Goal: Task Accomplishment & Management: Complete application form

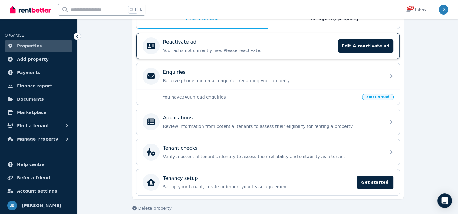
scroll to position [119, 0]
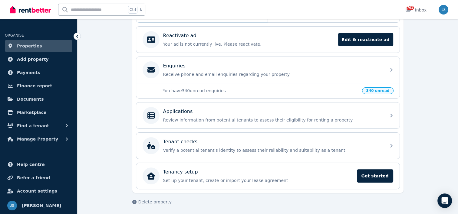
click at [27, 47] on span "Properties" at bounding box center [29, 45] width 25 height 7
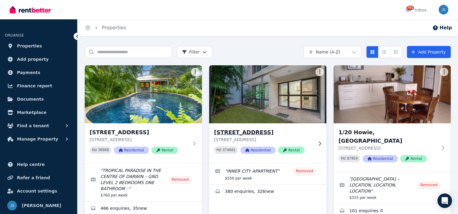
click at [253, 131] on h3 "[STREET_ADDRESS]" at bounding box center [263, 132] width 99 height 8
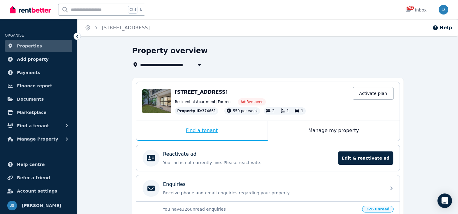
scroll to position [30, 0]
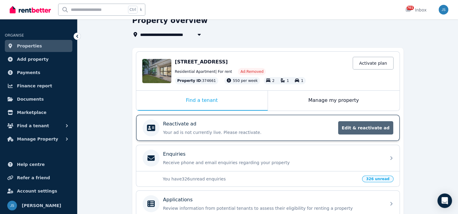
click at [373, 126] on span "Edit & reactivate ad" at bounding box center [365, 127] width 55 height 13
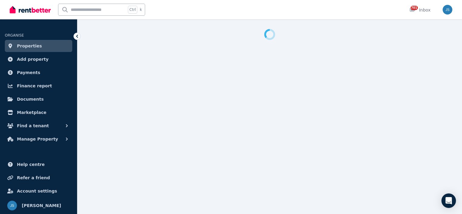
select select "**********"
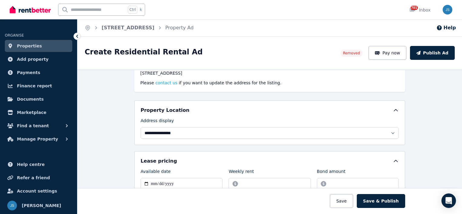
scroll to position [61, 0]
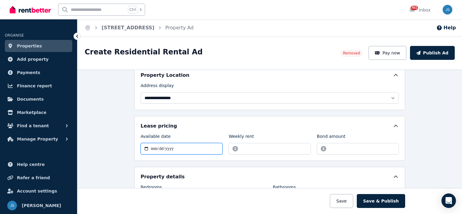
click at [179, 147] on input "**********" at bounding box center [182, 148] width 82 height 11
type input "**********"
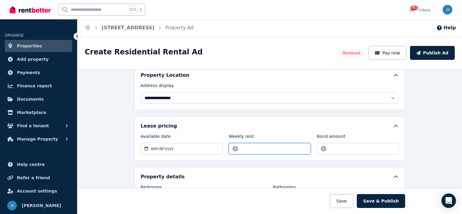
click at [259, 152] on input "******" at bounding box center [270, 148] width 82 height 11
type input "*"
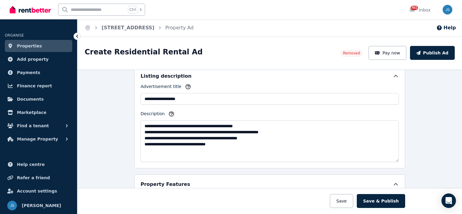
scroll to position [272, 0]
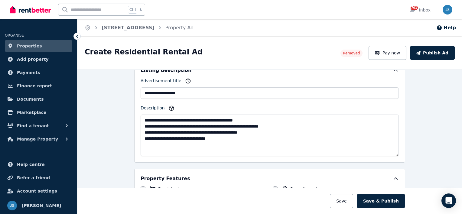
type input "***"
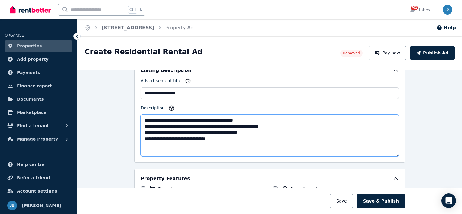
click at [171, 137] on textarea "**********" at bounding box center [270, 136] width 258 height 42
click at [176, 138] on textarea "**********" at bounding box center [270, 136] width 258 height 42
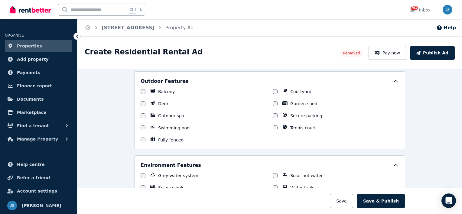
scroll to position [514, 0]
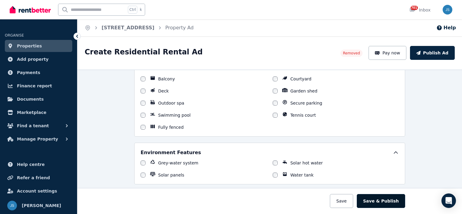
click at [390, 202] on button "Save & Publish" at bounding box center [381, 201] width 48 height 14
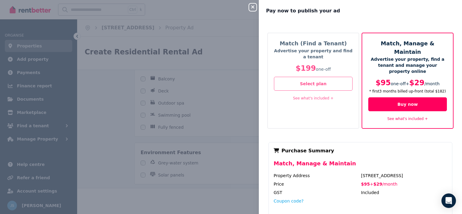
click at [226, 102] on div "Close panel Pay now to publish your ad Match (Find a Tenant) Advertise your pro…" at bounding box center [231, 107] width 462 height 214
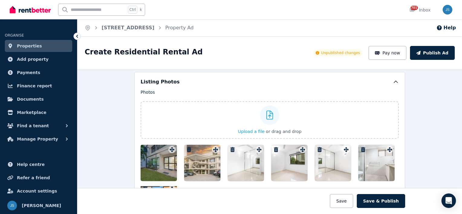
scroll to position [635, 0]
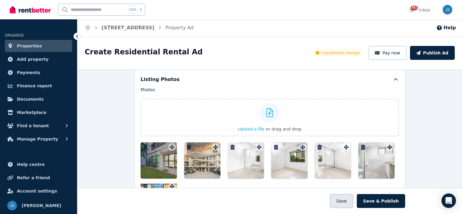
click at [345, 200] on button "Save" at bounding box center [341, 201] width 23 height 14
click at [390, 147] on div "Photos Upload a file or drag and drop To pick up a draggable item, press the sp…" at bounding box center [270, 152] width 258 height 131
click at [346, 146] on div "Photos Upload a file or drag and drop To pick up a draggable item, press the sp…" at bounding box center [270, 152] width 258 height 131
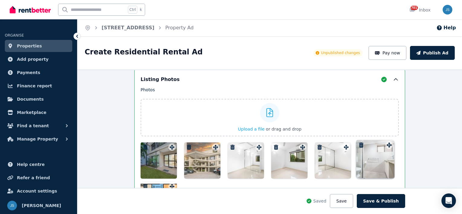
click at [385, 146] on div "Photos Upload a file or drag and drop To pick up a draggable item, press the sp…" at bounding box center [270, 152] width 258 height 131
click at [257, 146] on div "Photos Upload a file or drag and drop To pick up a draggable item, press the sp…" at bounding box center [270, 152] width 258 height 131
click at [231, 145] on icon "button" at bounding box center [233, 147] width 6 height 5
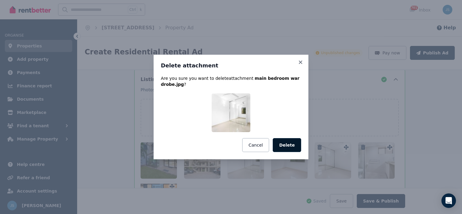
click at [286, 144] on button "Delete" at bounding box center [287, 145] width 28 height 14
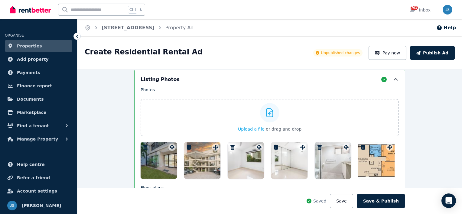
click at [231, 145] on icon "button" at bounding box center [233, 147] width 6 height 5
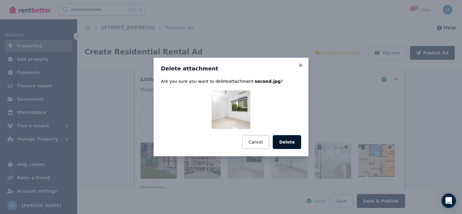
click at [284, 144] on button "Delete" at bounding box center [287, 142] width 28 height 14
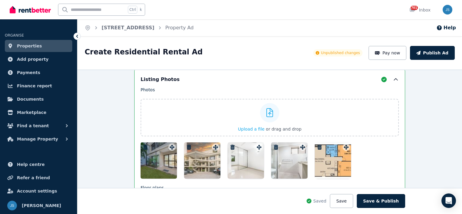
click at [232, 145] on icon "button" at bounding box center [233, 147] width 6 height 5
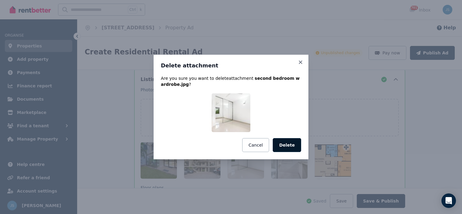
click at [287, 144] on button "Delete" at bounding box center [287, 145] width 28 height 14
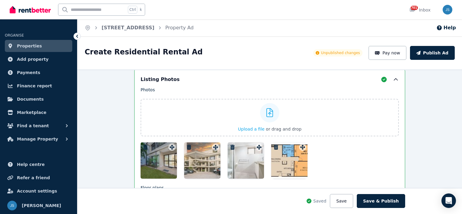
click at [231, 145] on icon "button" at bounding box center [233, 147] width 6 height 5
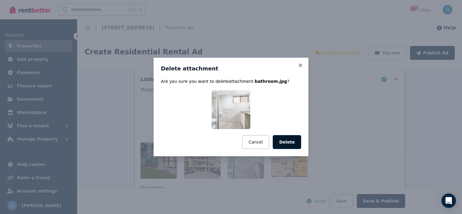
click at [289, 143] on button "Delete" at bounding box center [287, 142] width 28 height 14
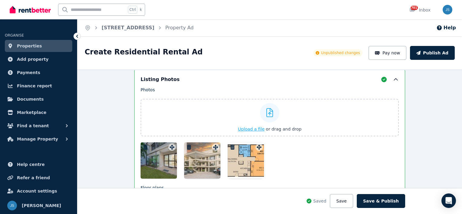
click at [256, 127] on span "Upload a file" at bounding box center [251, 129] width 27 height 5
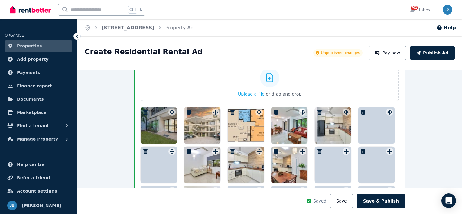
scroll to position [670, 0]
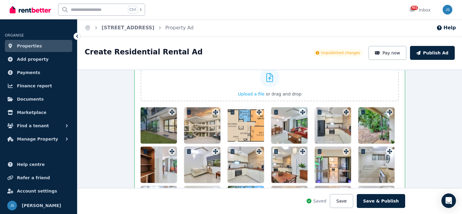
click at [154, 125] on div at bounding box center [159, 125] width 36 height 36
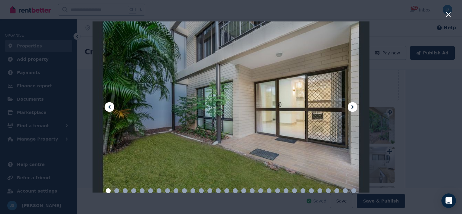
click at [352, 106] on icon at bounding box center [353, 107] width 2 height 4
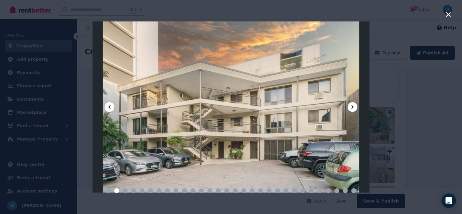
click at [352, 106] on icon at bounding box center [353, 107] width 2 height 4
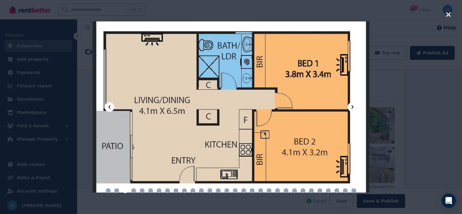
click at [352, 106] on icon at bounding box center [353, 107] width 2 height 4
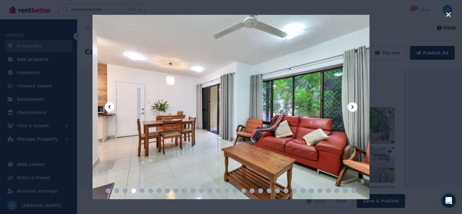
click at [353, 108] on icon at bounding box center [353, 107] width 2 height 4
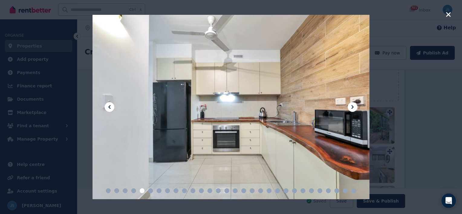
click at [353, 108] on icon at bounding box center [353, 107] width 2 height 4
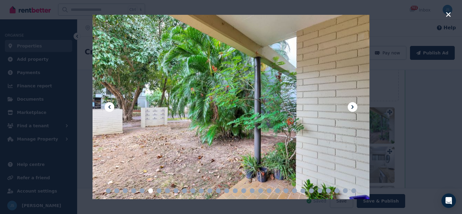
click at [353, 108] on icon at bounding box center [353, 107] width 2 height 4
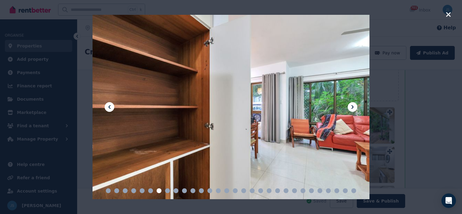
click at [354, 105] on icon at bounding box center [352, 106] width 7 height 7
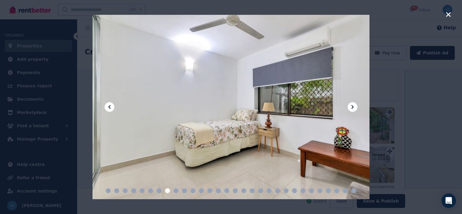
click at [353, 106] on icon at bounding box center [352, 106] width 7 height 7
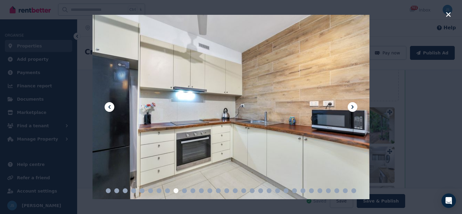
click at [353, 106] on icon at bounding box center [352, 106] width 7 height 7
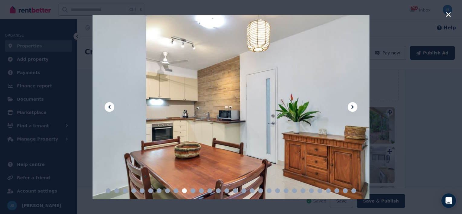
click at [353, 106] on icon at bounding box center [352, 106] width 7 height 7
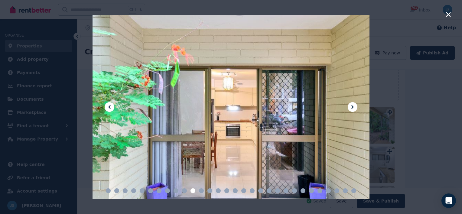
click at [353, 106] on icon at bounding box center [352, 106] width 7 height 7
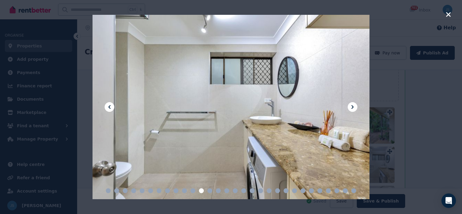
click at [353, 106] on icon at bounding box center [352, 106] width 7 height 7
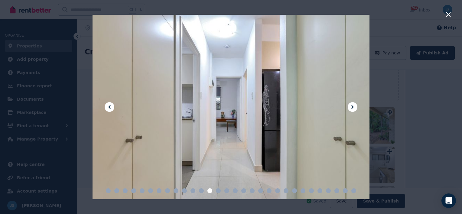
click at [353, 106] on icon at bounding box center [352, 106] width 7 height 7
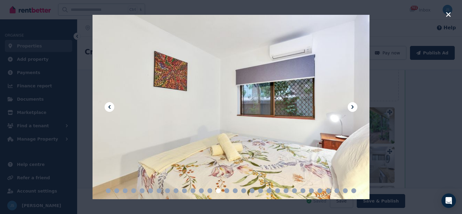
click at [353, 106] on icon at bounding box center [352, 106] width 7 height 7
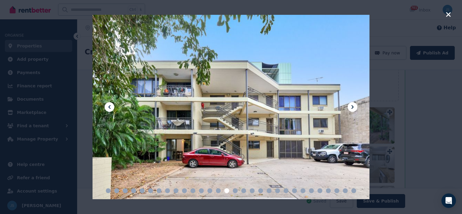
click at [353, 106] on icon at bounding box center [352, 106] width 7 height 7
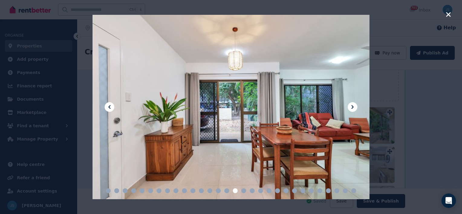
click at [353, 106] on icon at bounding box center [352, 106] width 7 height 7
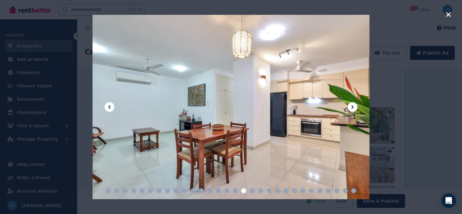
click at [353, 106] on icon at bounding box center [352, 106] width 7 height 7
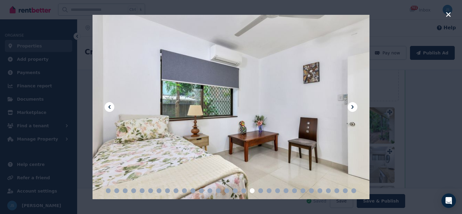
click at [353, 106] on icon at bounding box center [352, 106] width 7 height 7
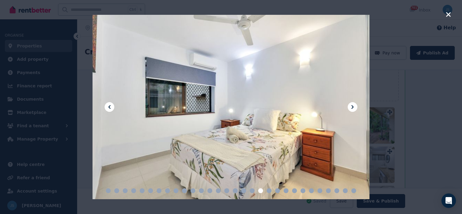
click at [353, 106] on icon at bounding box center [352, 106] width 7 height 7
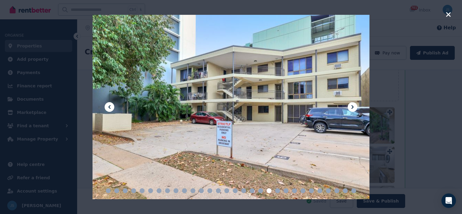
click at [353, 106] on icon at bounding box center [352, 106] width 7 height 7
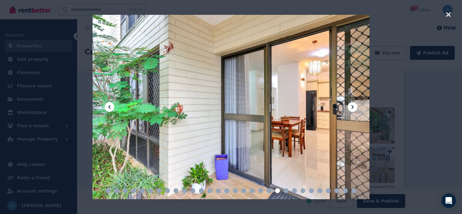
click at [353, 106] on icon at bounding box center [352, 106] width 7 height 7
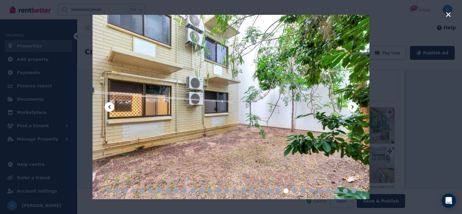
click at [353, 105] on icon at bounding box center [352, 106] width 7 height 7
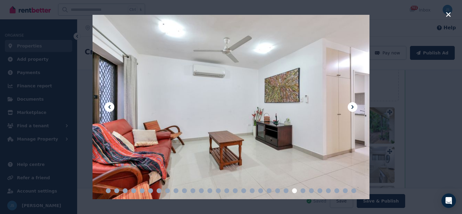
click at [353, 105] on icon at bounding box center [352, 106] width 7 height 7
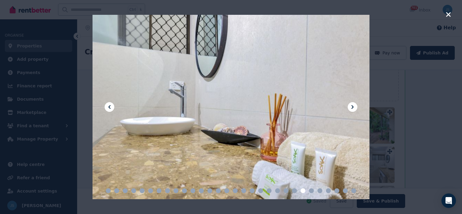
click at [353, 105] on icon at bounding box center [352, 106] width 7 height 7
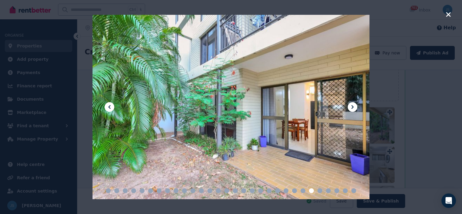
click at [353, 105] on icon at bounding box center [352, 106] width 7 height 7
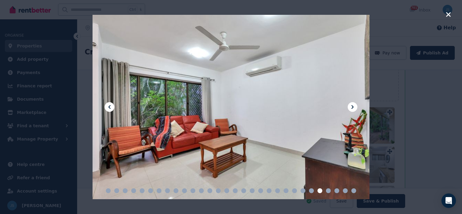
click at [353, 105] on icon at bounding box center [352, 106] width 7 height 7
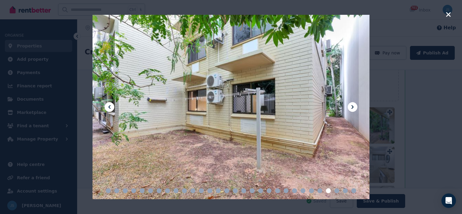
click at [353, 105] on icon at bounding box center [352, 106] width 7 height 7
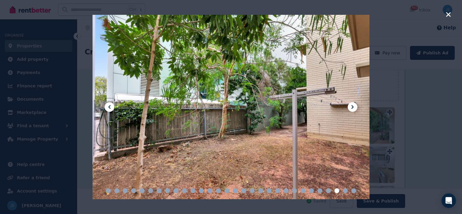
click at [353, 105] on icon at bounding box center [352, 106] width 7 height 7
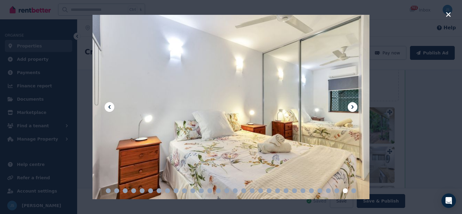
click at [353, 105] on icon at bounding box center [352, 106] width 7 height 7
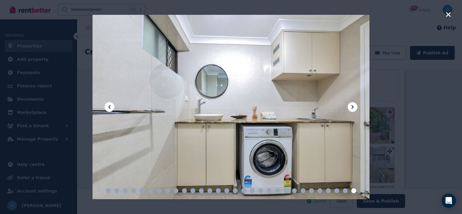
click at [353, 105] on icon at bounding box center [352, 106] width 7 height 7
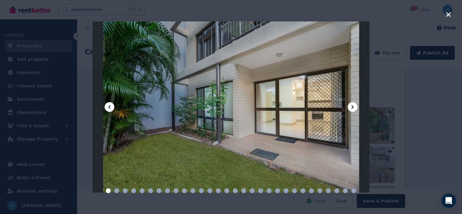
click at [353, 105] on icon at bounding box center [352, 106] width 7 height 7
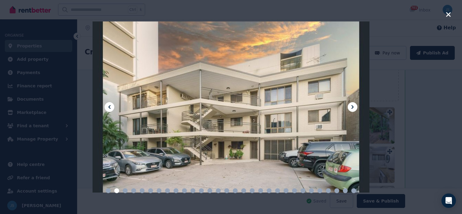
click at [447, 13] on icon "button" at bounding box center [448, 14] width 5 height 7
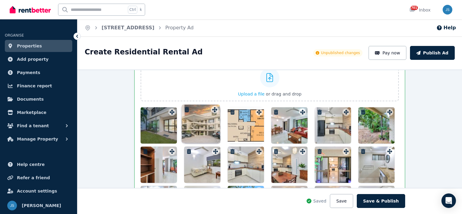
click at [214, 110] on div "Photos Upload a file or drag and drop Uploaded " 1G2A1370_1920px.jpg " Uploaded…" at bounding box center [270, 176] width 258 height 249
click at [351, 201] on button "Save" at bounding box center [341, 201] width 23 height 14
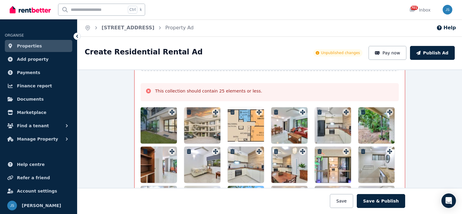
scroll to position [761, 0]
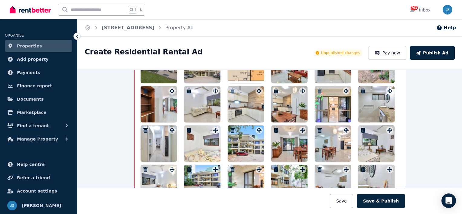
click at [152, 94] on div at bounding box center [159, 104] width 36 height 36
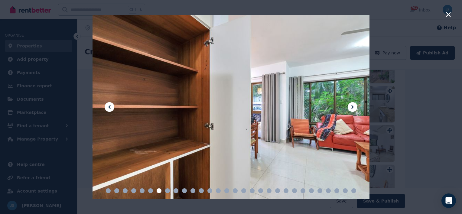
click at [449, 14] on icon "button" at bounding box center [448, 14] width 5 height 5
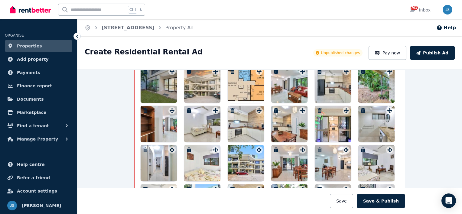
scroll to position [731, 0]
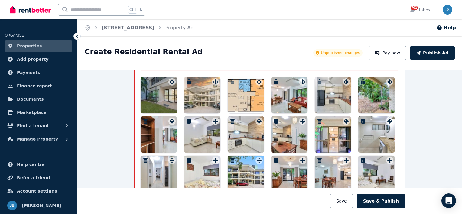
click at [318, 119] on icon "button" at bounding box center [320, 121] width 4 height 5
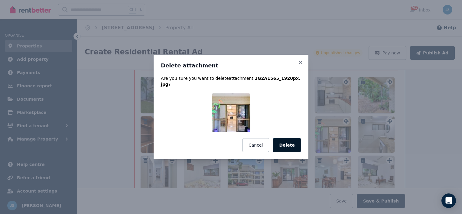
click at [290, 145] on button "Delete" at bounding box center [287, 145] width 28 height 14
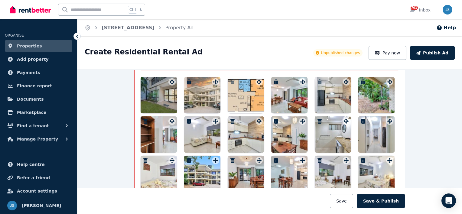
click at [361, 80] on icon "button" at bounding box center [363, 82] width 4 height 5
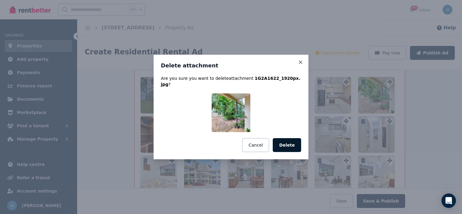
click at [284, 142] on button "Delete" at bounding box center [287, 145] width 28 height 14
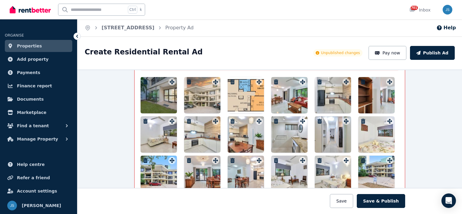
click at [231, 80] on icon "button" at bounding box center [233, 82] width 4 height 5
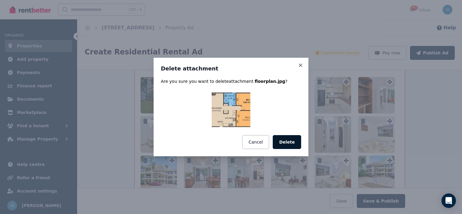
click at [286, 144] on button "Delete" at bounding box center [287, 142] width 28 height 14
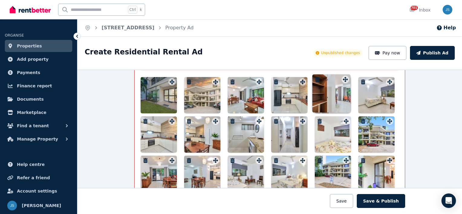
click at [345, 80] on div "Photos Upload a file or drag and drop Uploaded " 1G2A1370_1920px.jpg " Uploaded…" at bounding box center [270, 131] width 258 height 280
drag, startPoint x: 341, startPoint y: 88, endPoint x: 348, endPoint y: 118, distance: 30.7
click at [348, 118] on div at bounding box center [270, 174] width 258 height 194
drag, startPoint x: 334, startPoint y: 93, endPoint x: 370, endPoint y: 92, distance: 35.7
click at [370, 92] on div at bounding box center [270, 174] width 258 height 194
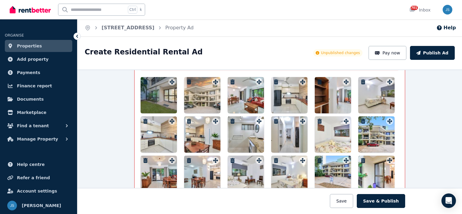
drag, startPoint x: 335, startPoint y: 86, endPoint x: 325, endPoint y: 90, distance: 10.8
click at [325, 90] on div at bounding box center [333, 95] width 36 height 36
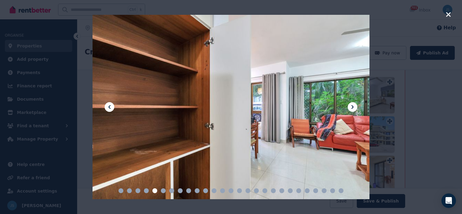
click at [448, 15] on icon "button" at bounding box center [448, 14] width 5 height 5
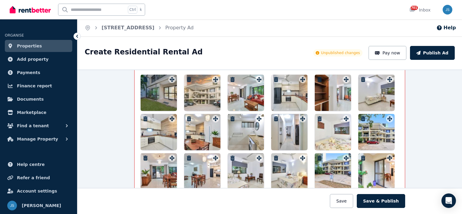
scroll to position [701, 0]
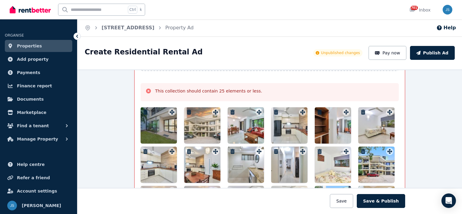
drag, startPoint x: 326, startPoint y: 126, endPoint x: 331, endPoint y: 116, distance: 12.2
click at [331, 116] on div at bounding box center [333, 125] width 36 height 36
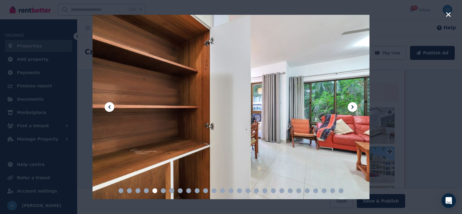
click at [449, 15] on icon "button" at bounding box center [448, 14] width 5 height 5
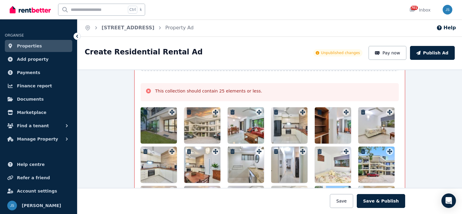
click at [325, 119] on div at bounding box center [333, 125] width 36 height 36
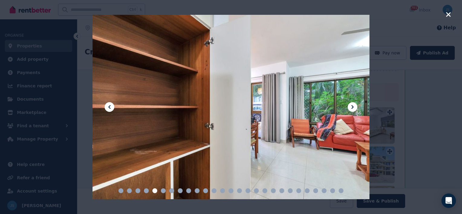
click at [449, 13] on icon "button" at bounding box center [448, 14] width 5 height 7
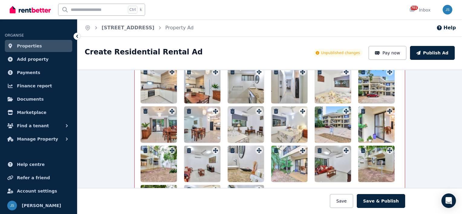
scroll to position [791, 0]
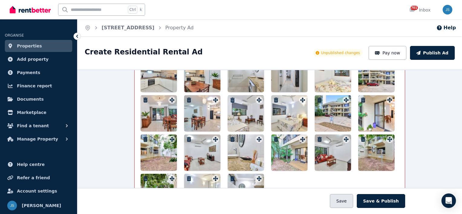
click at [349, 201] on button "Save" at bounding box center [341, 201] width 23 height 14
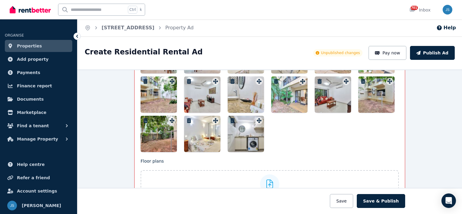
scroll to position [852, 0]
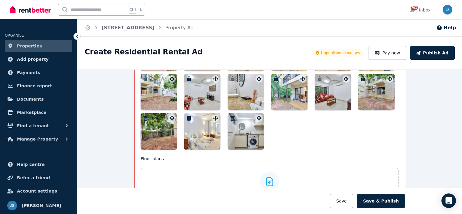
click at [203, 129] on div at bounding box center [202, 131] width 36 height 36
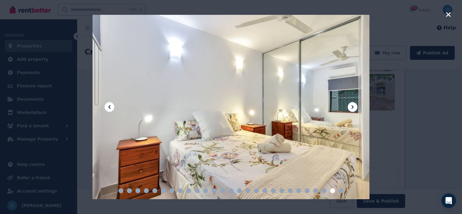
click at [451, 14] on icon "button" at bounding box center [448, 14] width 5 height 7
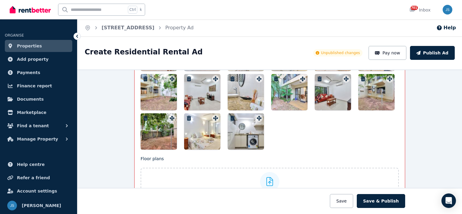
scroll to position [822, 0]
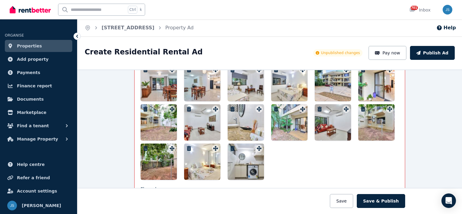
click at [291, 81] on div at bounding box center [289, 83] width 36 height 36
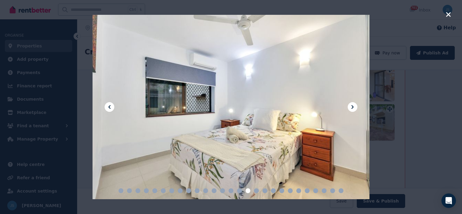
click at [447, 15] on icon "button" at bounding box center [448, 14] width 5 height 7
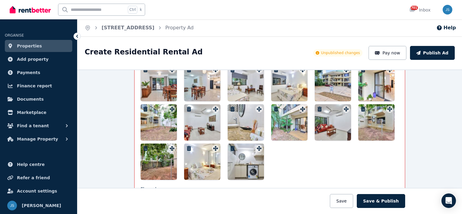
click at [206, 161] on div at bounding box center [202, 162] width 36 height 36
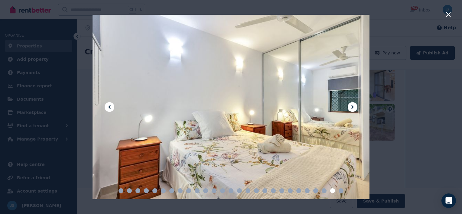
click at [449, 16] on icon "button" at bounding box center [448, 14] width 5 height 7
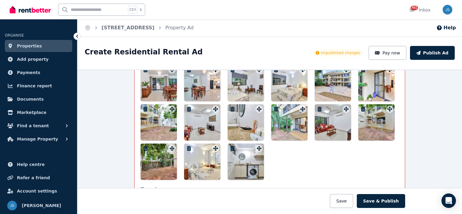
click at [283, 84] on div at bounding box center [289, 83] width 36 height 36
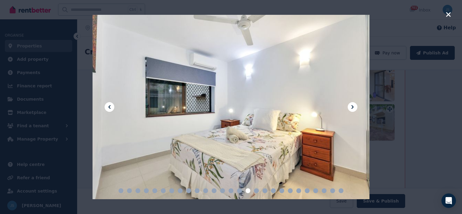
click at [448, 15] on icon "button" at bounding box center [448, 14] width 5 height 5
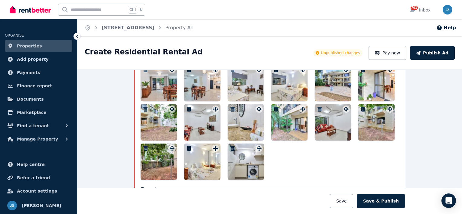
click at [198, 160] on div at bounding box center [202, 162] width 36 height 36
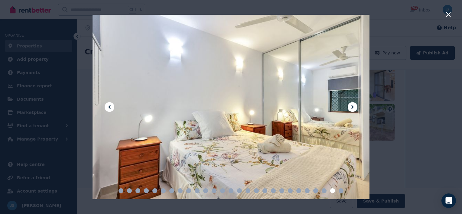
click at [448, 13] on icon "button" at bounding box center [448, 14] width 5 height 7
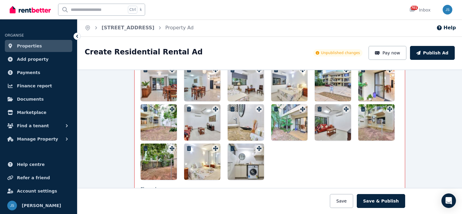
click at [188, 146] on icon "button" at bounding box center [189, 148] width 4 height 5
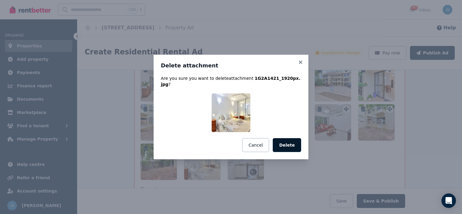
click at [289, 140] on button "Delete" at bounding box center [287, 145] width 28 height 14
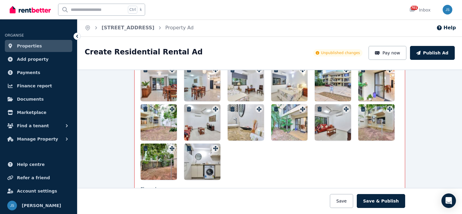
click at [155, 168] on div at bounding box center [159, 162] width 36 height 36
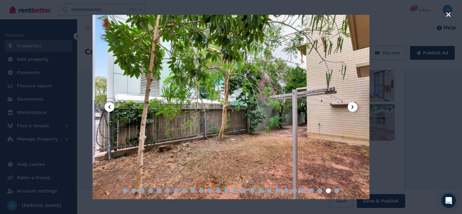
click at [109, 107] on icon at bounding box center [109, 107] width 2 height 4
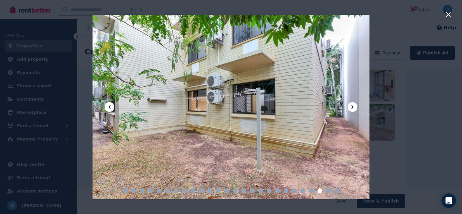
click at [109, 107] on icon at bounding box center [109, 107] width 2 height 4
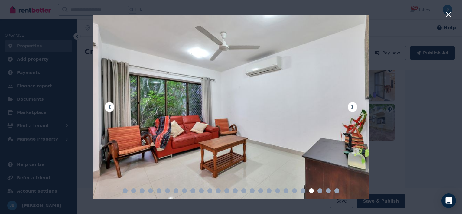
click at [109, 107] on icon at bounding box center [109, 107] width 2 height 4
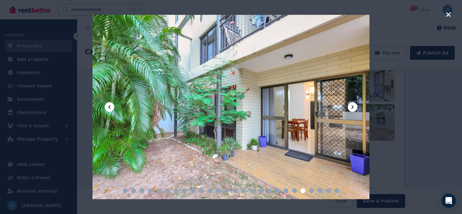
click at [449, 15] on icon "button" at bounding box center [448, 14] width 5 height 5
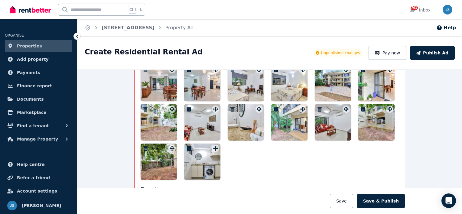
scroll to position [791, 0]
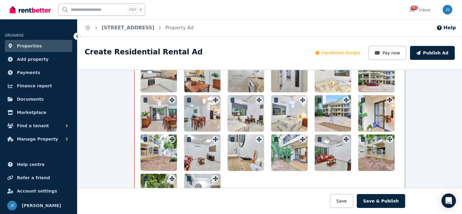
click at [248, 111] on div at bounding box center [246, 113] width 36 height 36
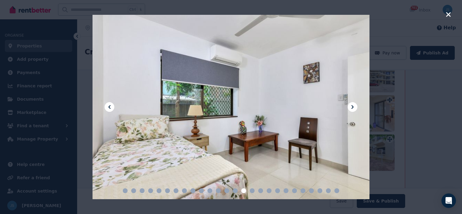
click at [448, 15] on icon "button" at bounding box center [448, 14] width 5 height 5
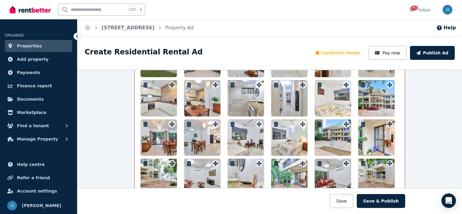
scroll to position [731, 0]
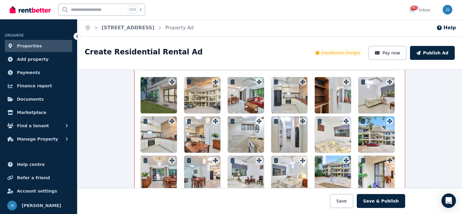
click at [292, 129] on div at bounding box center [289, 134] width 36 height 36
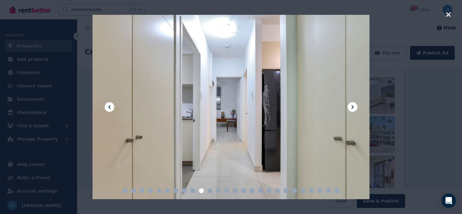
click at [448, 13] on icon "button" at bounding box center [448, 14] width 5 height 7
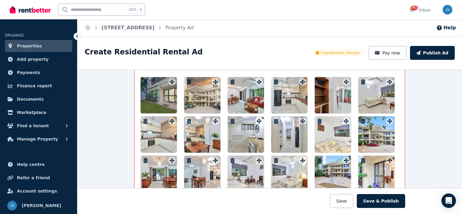
click at [274, 119] on icon "button" at bounding box center [276, 121] width 4 height 5
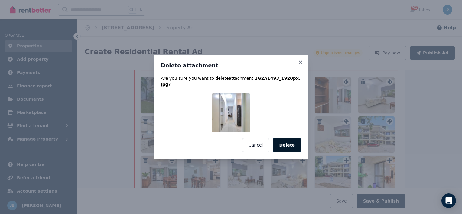
click at [292, 140] on button "Delete" at bounding box center [287, 145] width 28 height 14
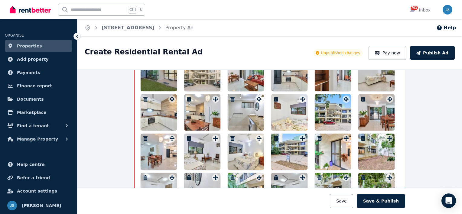
scroll to position [822, 0]
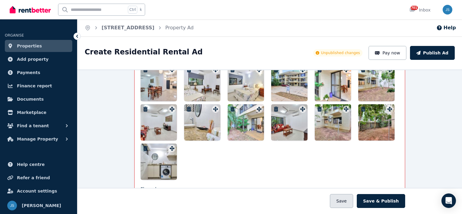
click at [351, 200] on button "Save" at bounding box center [341, 201] width 23 height 14
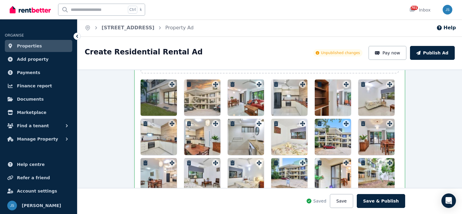
scroll to position [701, 0]
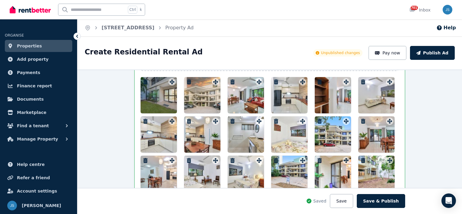
drag, startPoint x: 344, startPoint y: 81, endPoint x: 334, endPoint y: 93, distance: 15.3
click at [334, 93] on div at bounding box center [333, 95] width 36 height 36
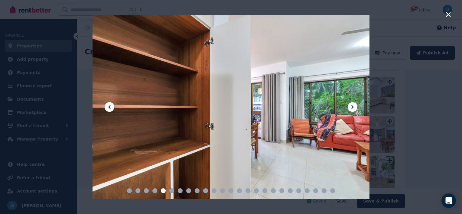
click at [352, 107] on icon at bounding box center [352, 106] width 7 height 7
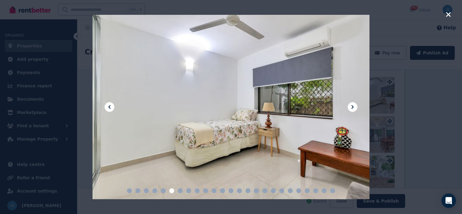
click at [451, 13] on div at bounding box center [231, 107] width 462 height 214
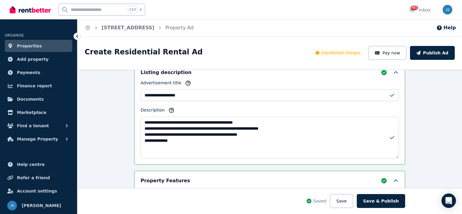
scroll to position [277, 0]
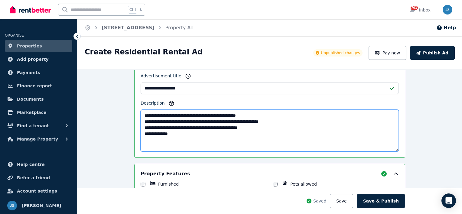
click at [211, 128] on textarea "**********" at bounding box center [270, 131] width 258 height 42
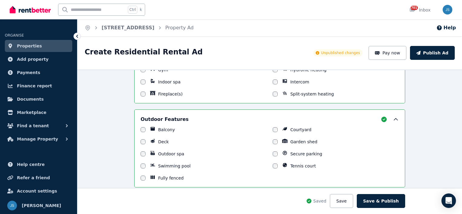
scroll to position [489, 0]
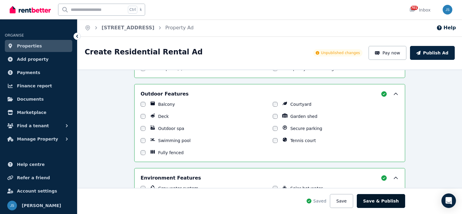
type textarea "**********"
click at [381, 203] on button "Save & Publish" at bounding box center [381, 201] width 48 height 14
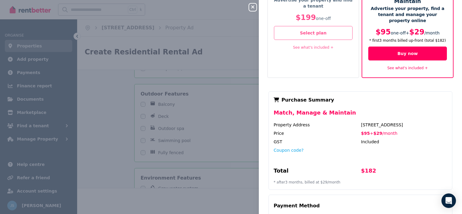
scroll to position [61, 0]
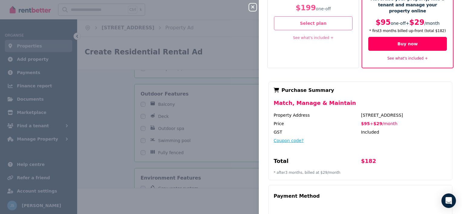
click at [287, 138] on button "Coupon code?" at bounding box center [289, 141] width 30 height 6
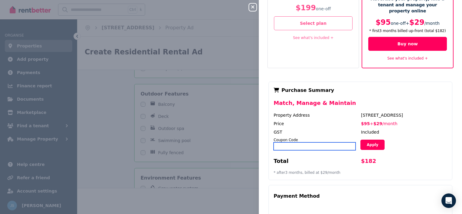
click at [283, 143] on input "text" at bounding box center [315, 147] width 82 height 8
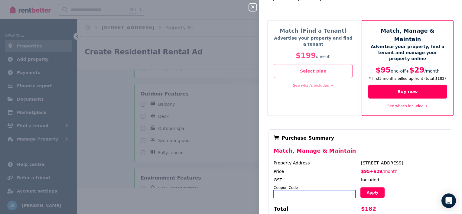
scroll to position [10, 0]
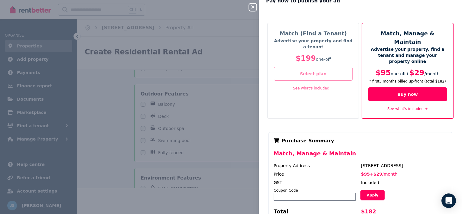
click at [316, 74] on button "Select plan" at bounding box center [313, 74] width 79 height 14
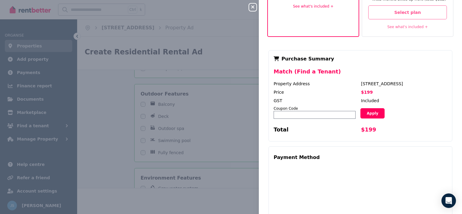
scroll to position [78, 0]
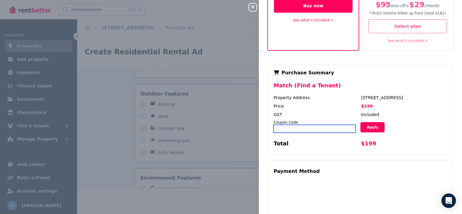
click at [295, 125] on input "text" at bounding box center [315, 129] width 82 height 8
type input "*********"
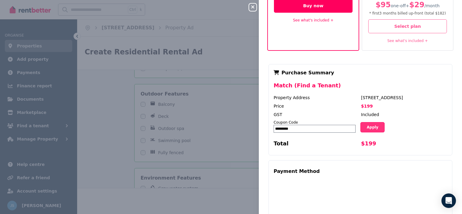
click at [368, 122] on button "Apply" at bounding box center [373, 127] width 24 height 10
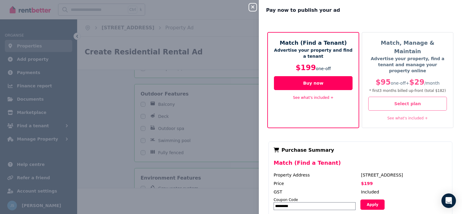
scroll to position [0, 0]
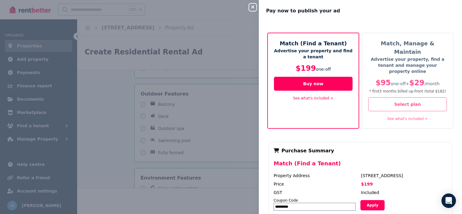
click at [254, 7] on icon "button" at bounding box center [252, 7] width 7 height 5
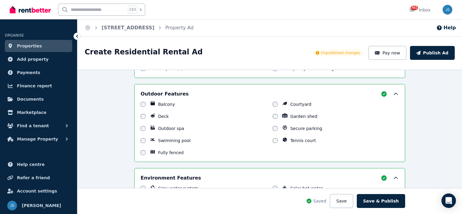
scroll to position [610, 0]
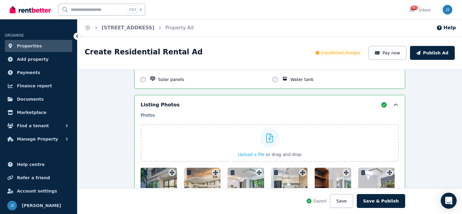
click at [449, 200] on icon "Open Intercom Messenger" at bounding box center [448, 201] width 7 height 8
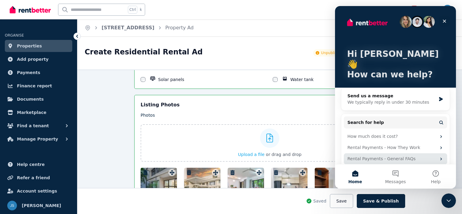
scroll to position [7, 0]
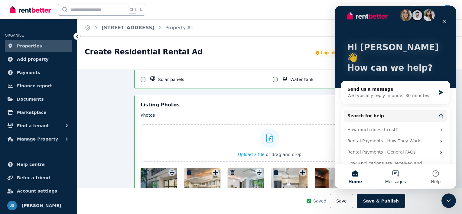
click at [393, 175] on button "Messages" at bounding box center [395, 177] width 40 height 24
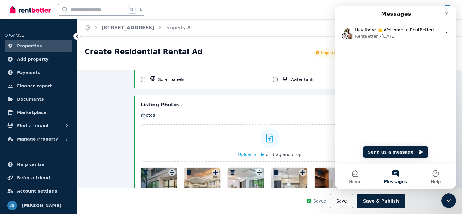
click at [363, 54] on div "Hey there 👋 Welcome to RentBetter! On RentBetter, taking control and managing y…" at bounding box center [395, 45] width 121 height 47
click at [386, 152] on button "Send us a message" at bounding box center [395, 152] width 65 height 12
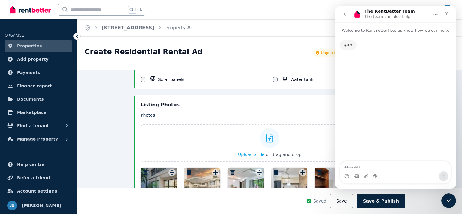
click at [375, 164] on textarea "Message…" at bounding box center [395, 166] width 111 height 10
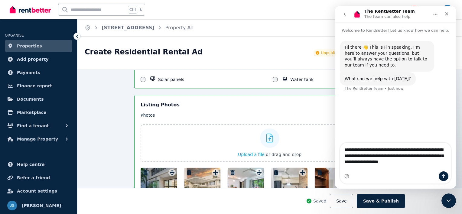
type textarea "**********"
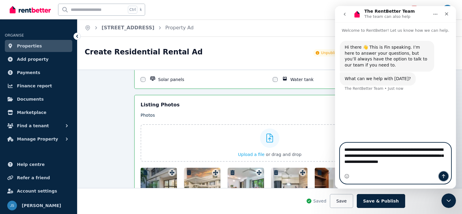
click at [446, 176] on icon "Send a message…" at bounding box center [443, 176] width 5 height 5
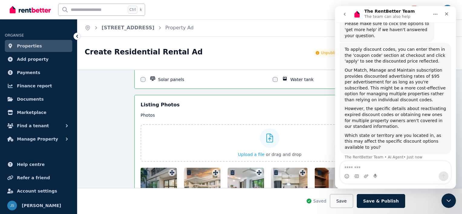
scroll to position [114, 0]
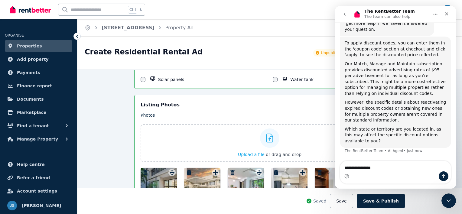
type textarea "**********"
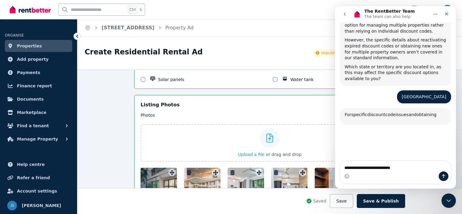
scroll to position [247, 0]
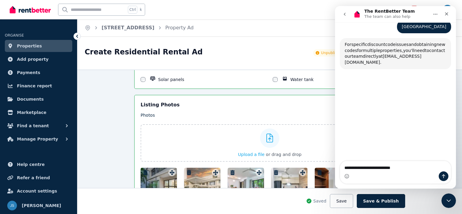
type textarea "**********"
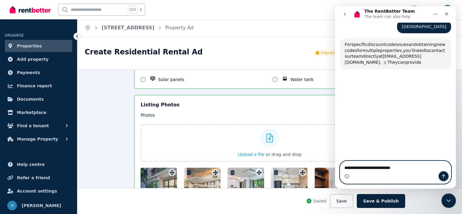
click at [442, 175] on icon "Send a message…" at bounding box center [443, 176] width 5 height 5
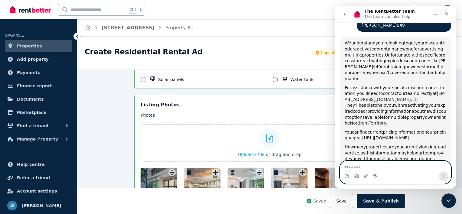
scroll to position [274, 0]
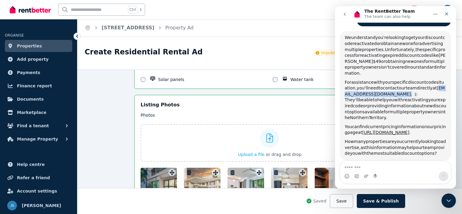
drag, startPoint x: 394, startPoint y: 88, endPoint x: 339, endPoint y: 87, distance: 55.1
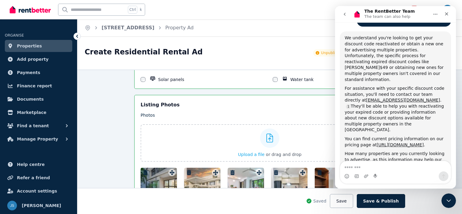
copy span "[EMAIL_ADDRESS][DOMAIN_NAME]."
click at [349, 200] on button "Save" at bounding box center [341, 201] width 23 height 14
click at [23, 47] on span "Properties" at bounding box center [29, 45] width 25 height 7
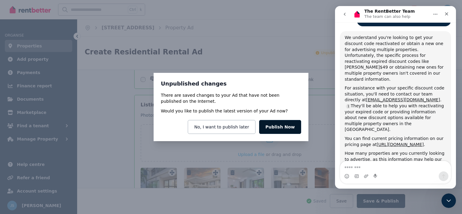
click at [277, 128] on button "Publish Now" at bounding box center [280, 127] width 42 height 14
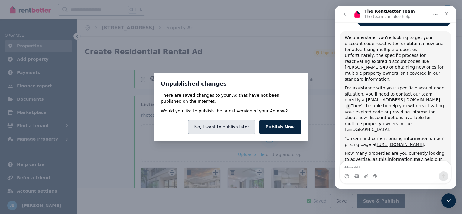
click at [218, 130] on button "No, I want to publish later" at bounding box center [221, 127] width 67 height 14
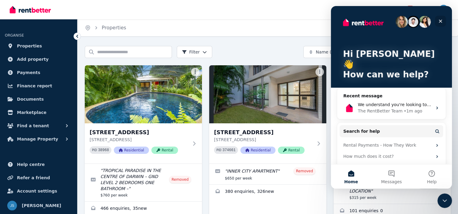
click at [440, 22] on icon "Close" at bounding box center [440, 21] width 5 height 5
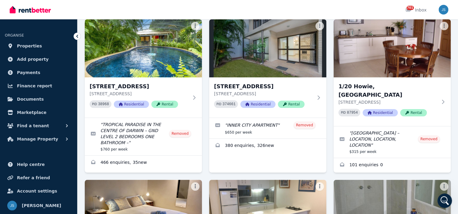
scroll to position [61, 0]
